Goal: Navigation & Orientation: Find specific page/section

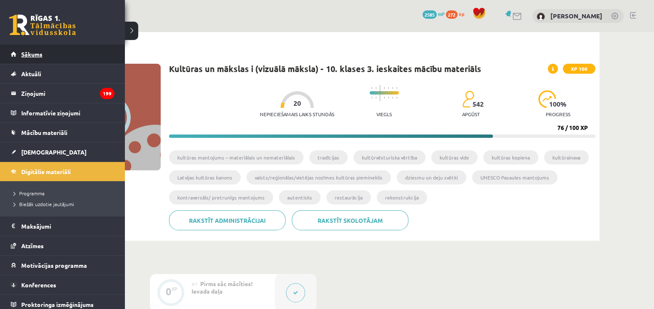
click at [31, 53] on span "Sākums" at bounding box center [31, 53] width 21 height 7
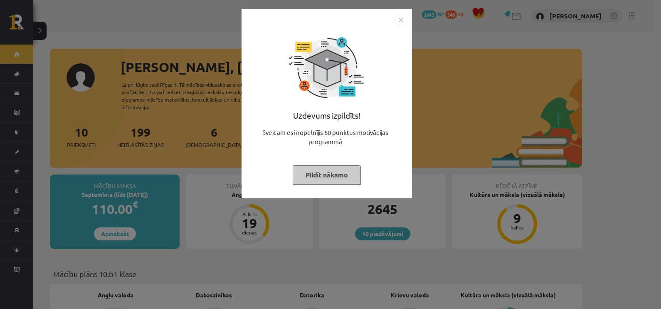
click at [325, 181] on button "Pildīt nākamo" at bounding box center [327, 174] width 68 height 19
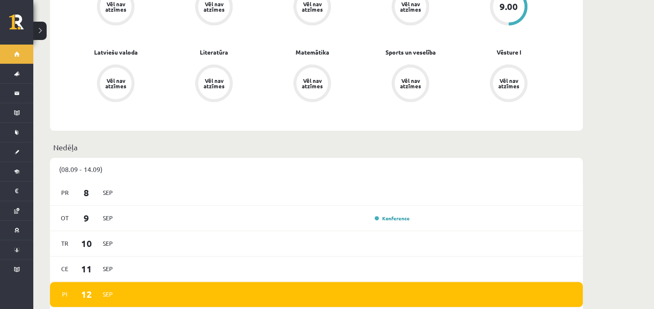
scroll to position [49, 0]
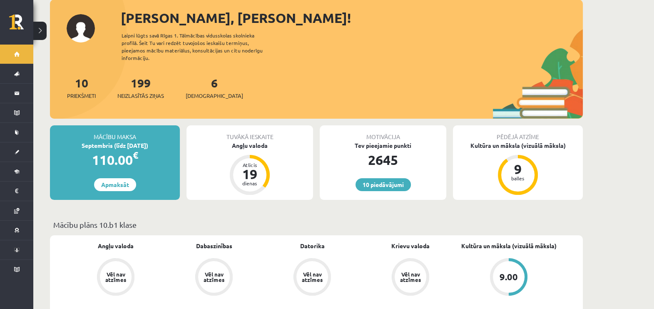
click at [510, 261] on div "9.00" at bounding box center [509, 277] width 32 height 32
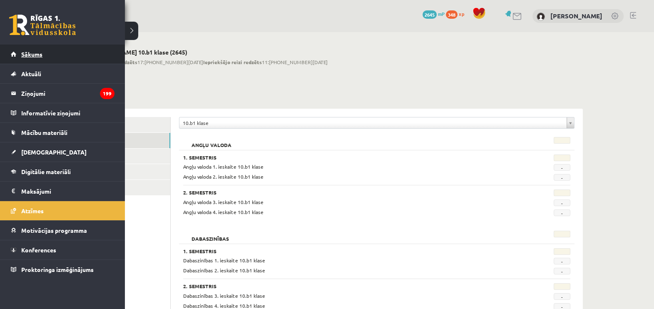
click at [21, 56] on link "Sākums" at bounding box center [63, 54] width 104 height 19
